Goal: Find contact information: Find contact information

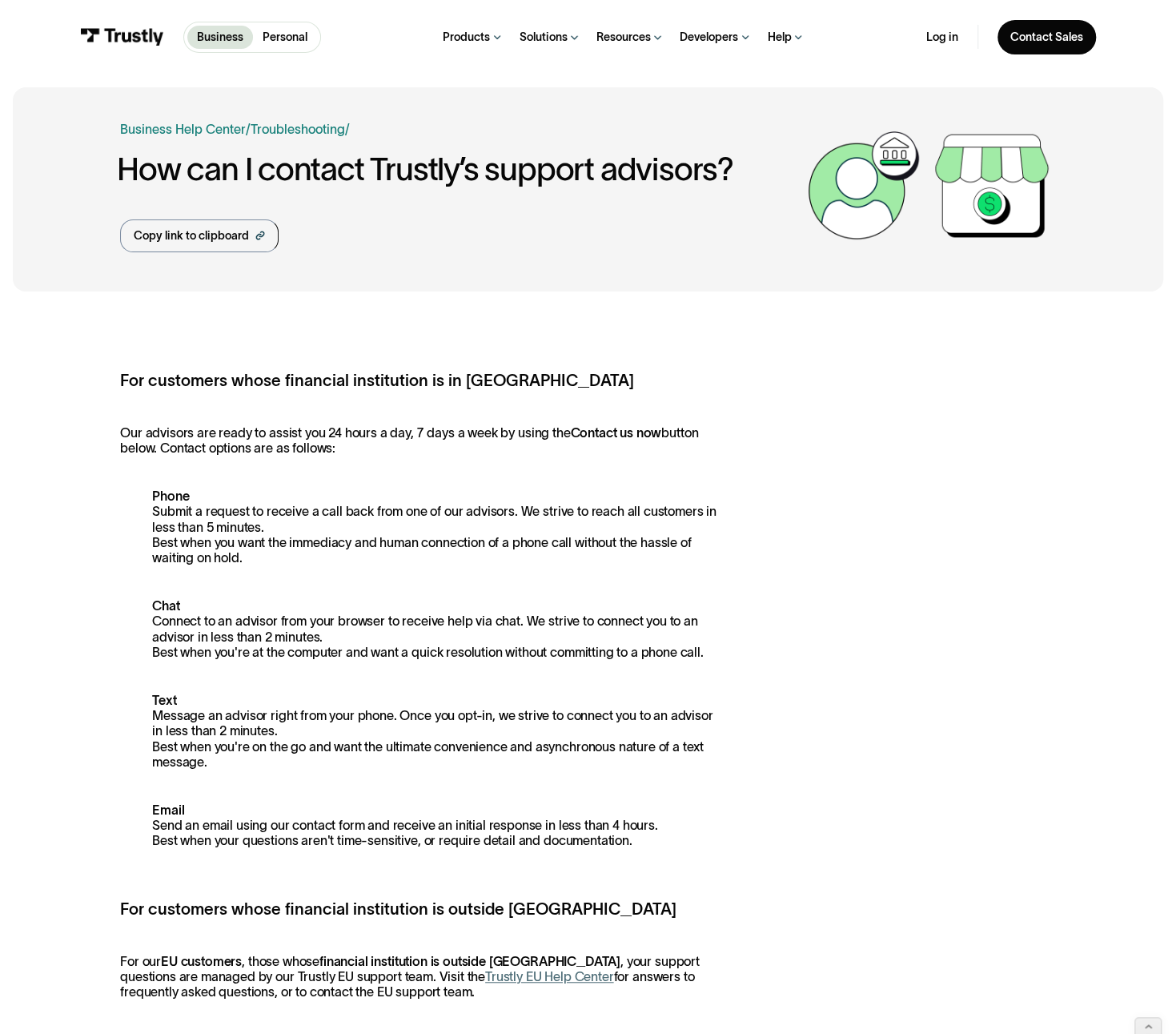
click at [149, 38] on img at bounding box center [122, 37] width 84 height 18
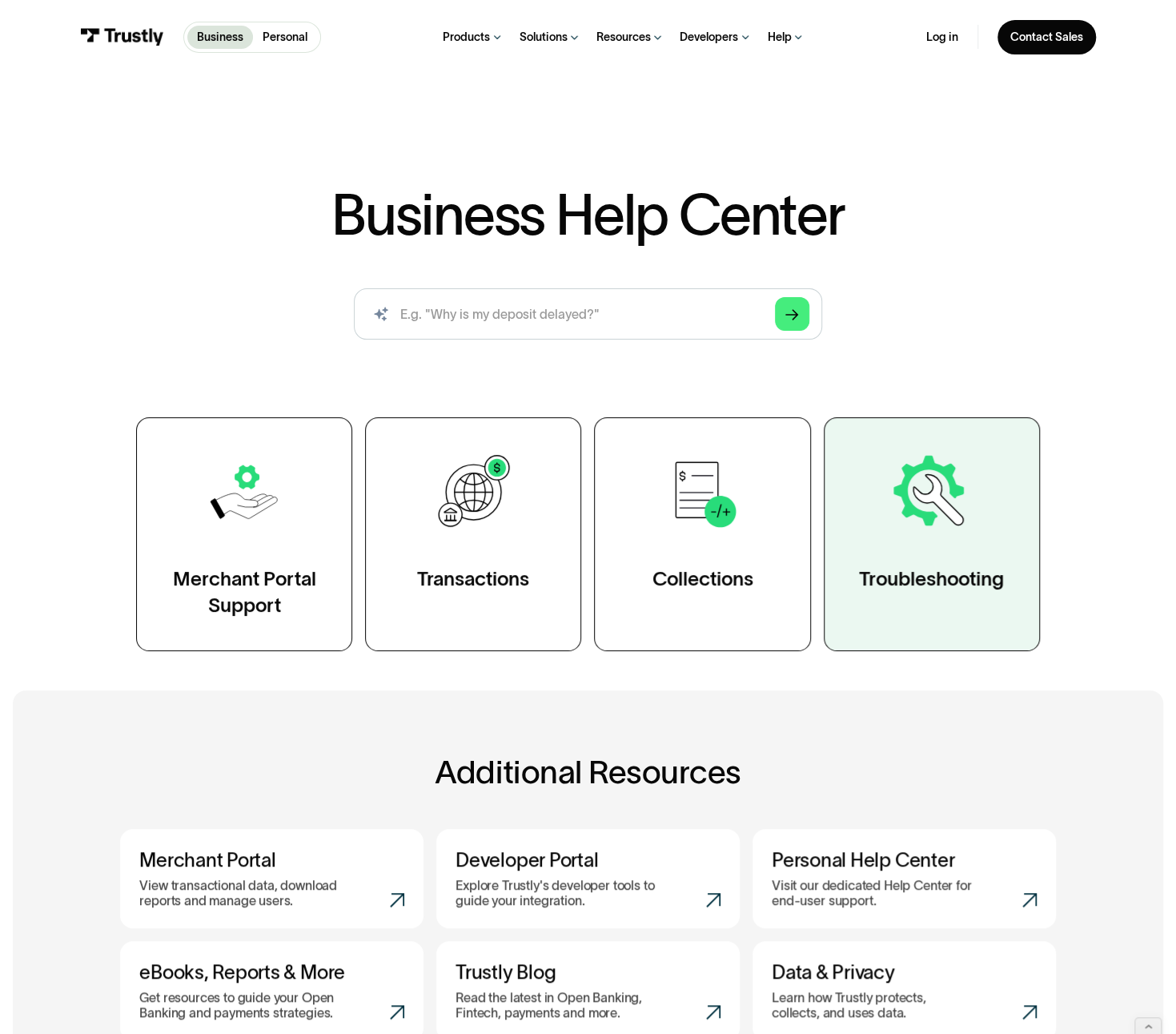
click at [895, 582] on div "Troubleshooting" at bounding box center [931, 579] width 144 height 26
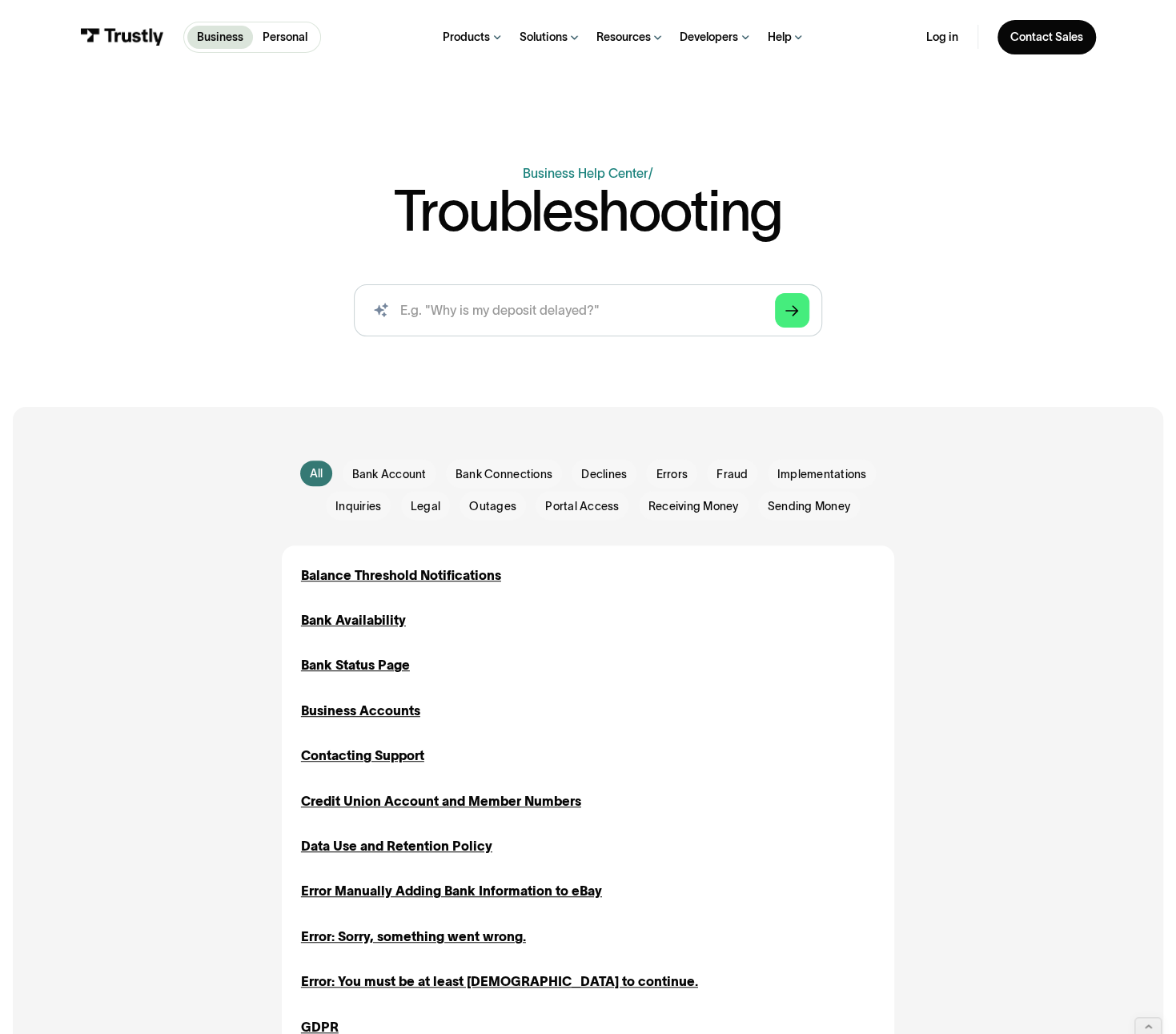
scroll to position [23, 0]
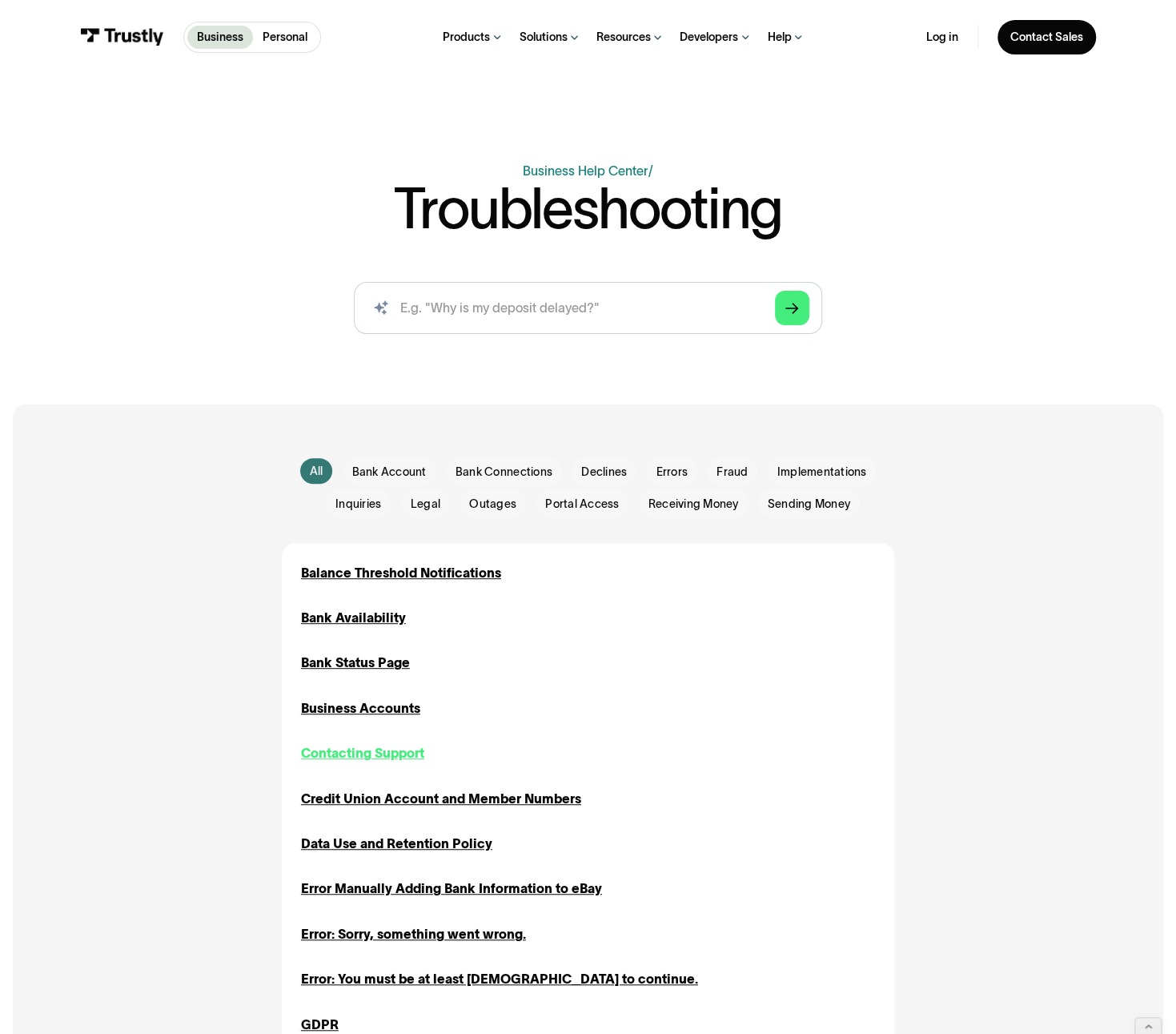
click at [344, 758] on div "Contacting Support" at bounding box center [362, 752] width 124 height 19
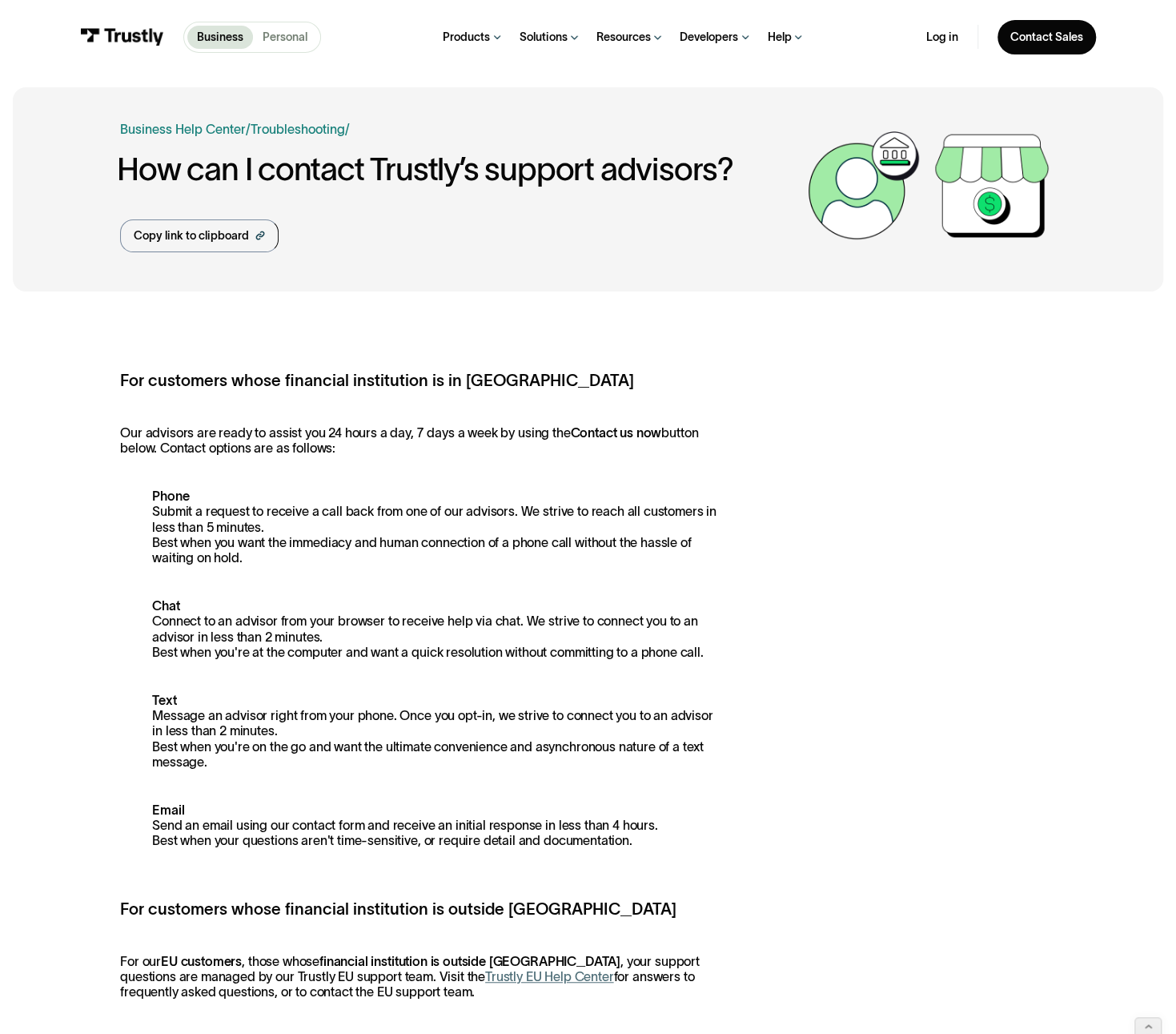
click at [290, 37] on p "Personal" at bounding box center [284, 37] width 45 height 17
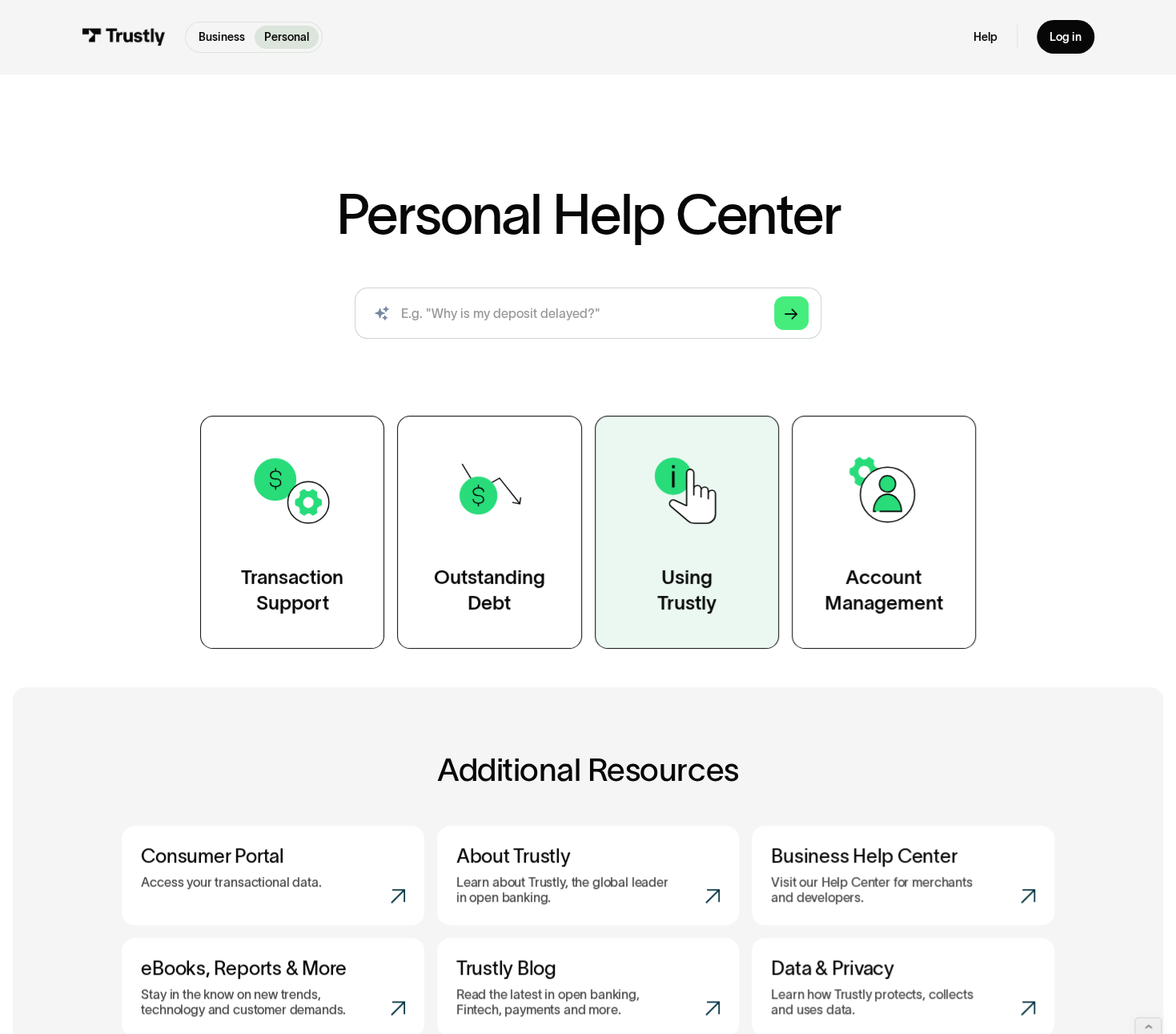
click at [676, 598] on div "Using Trustly" at bounding box center [686, 590] width 59 height 51
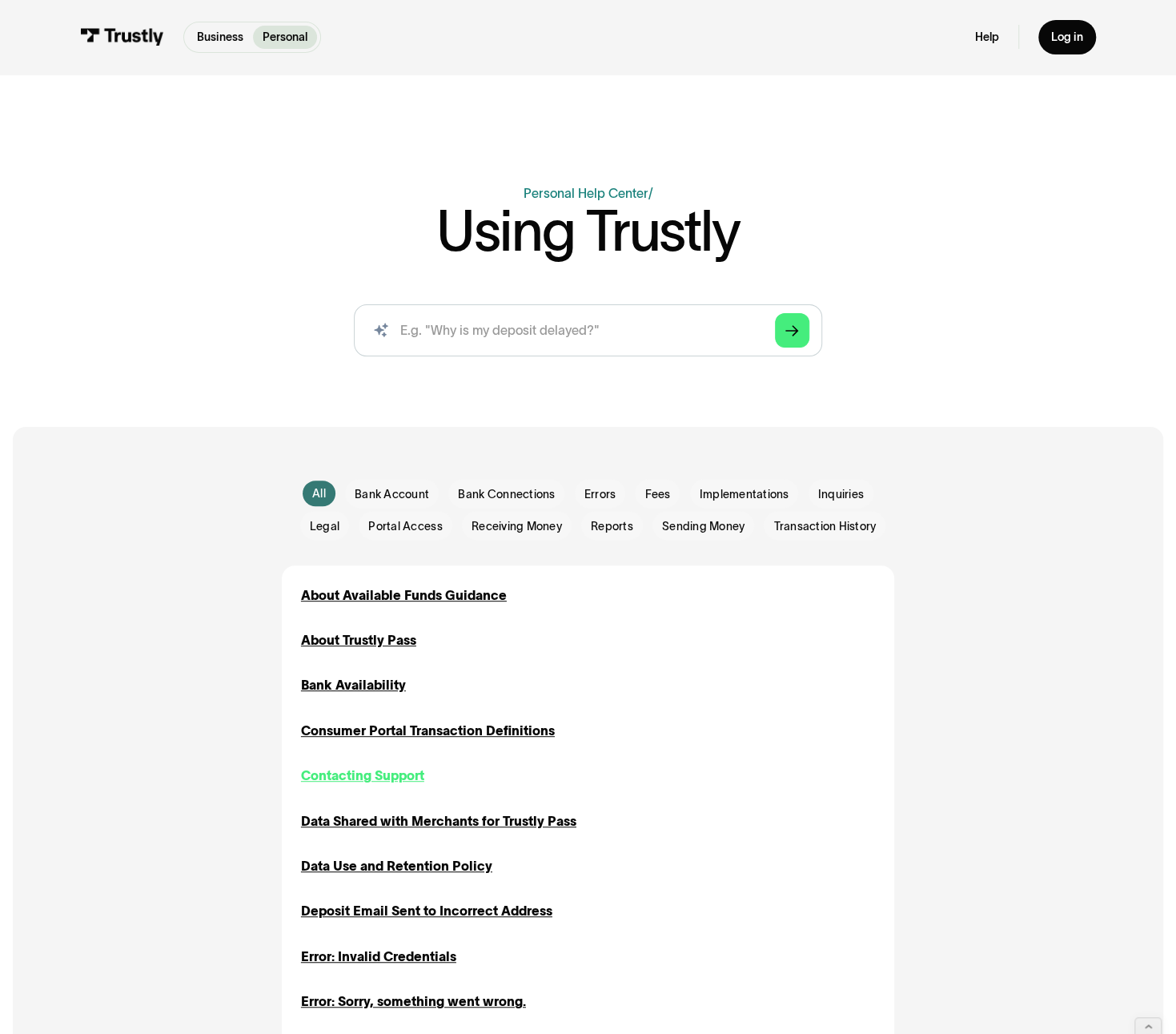
click at [397, 779] on div "Contacting Support" at bounding box center [362, 775] width 124 height 19
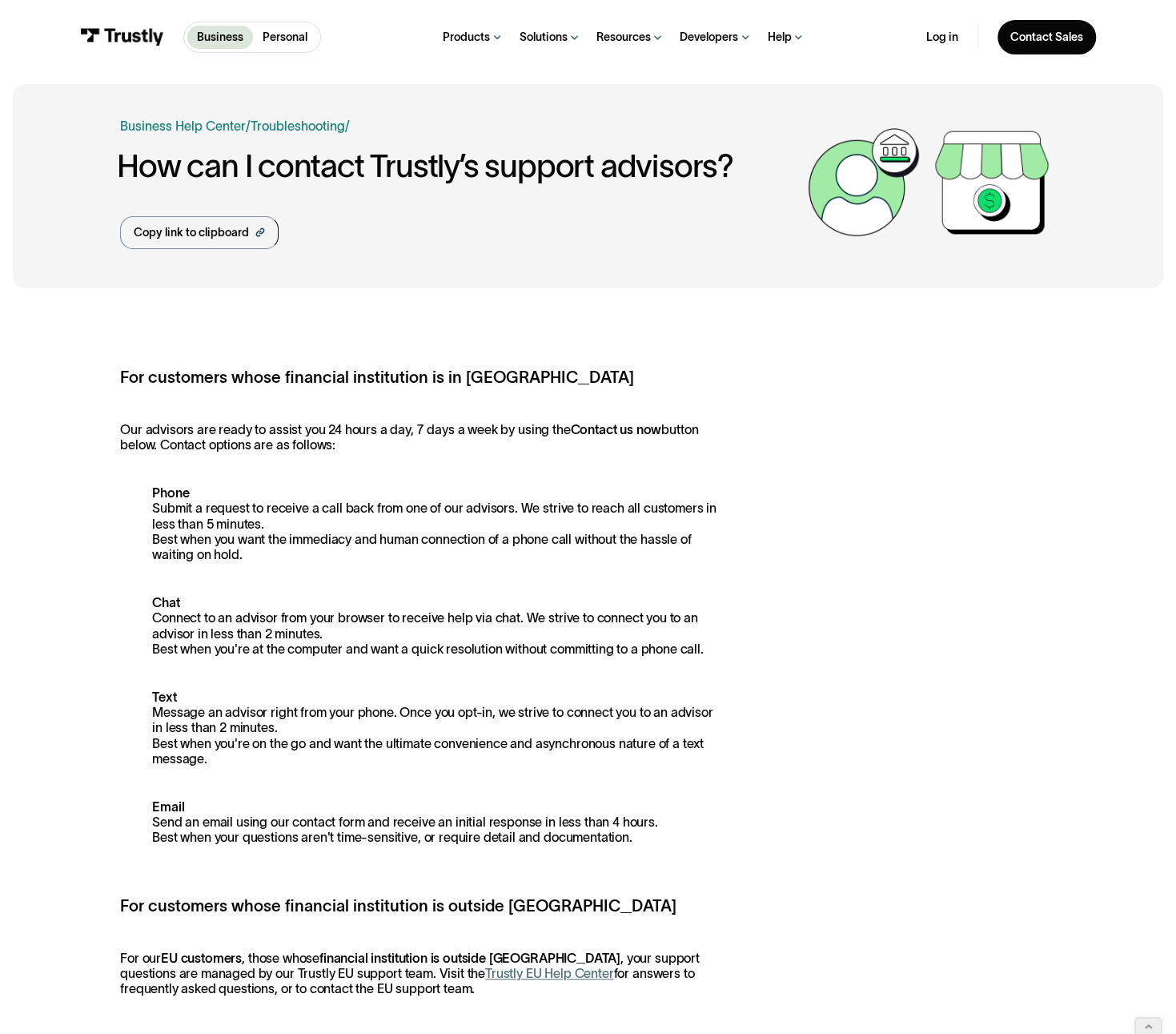
scroll to position [10, 0]
